Goal: Navigation & Orientation: Find specific page/section

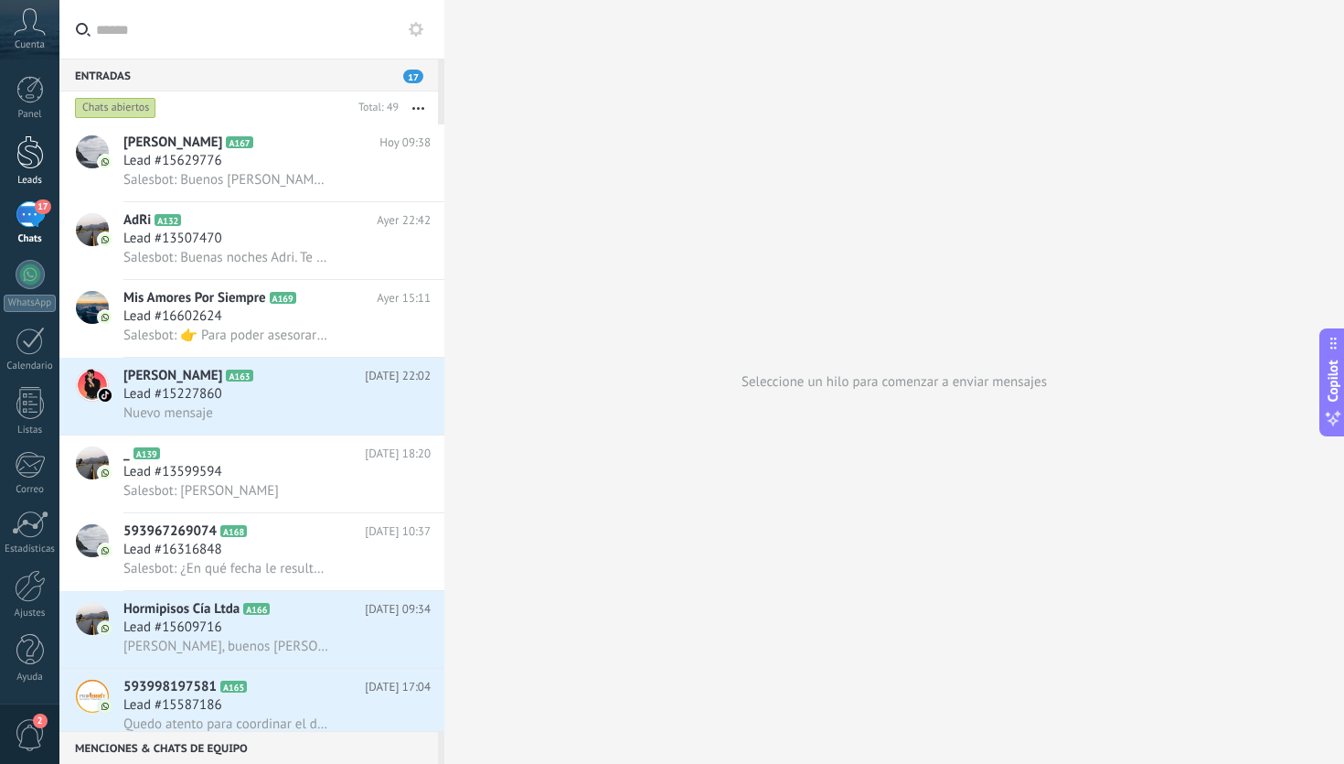
click at [31, 150] on div at bounding box center [29, 152] width 27 height 34
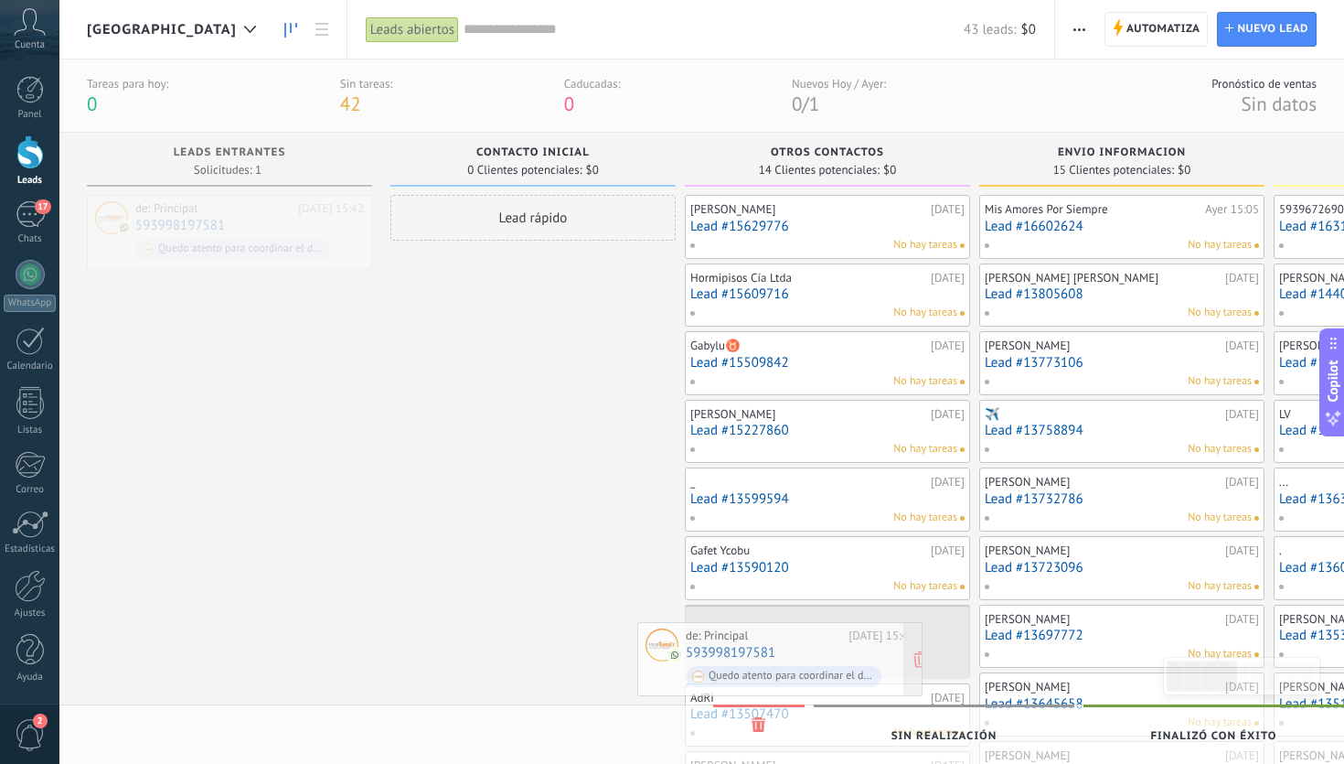
drag, startPoint x: 320, startPoint y: 215, endPoint x: 871, endPoint y: 642, distance: 696.8
